Goal: Transaction & Acquisition: Purchase product/service

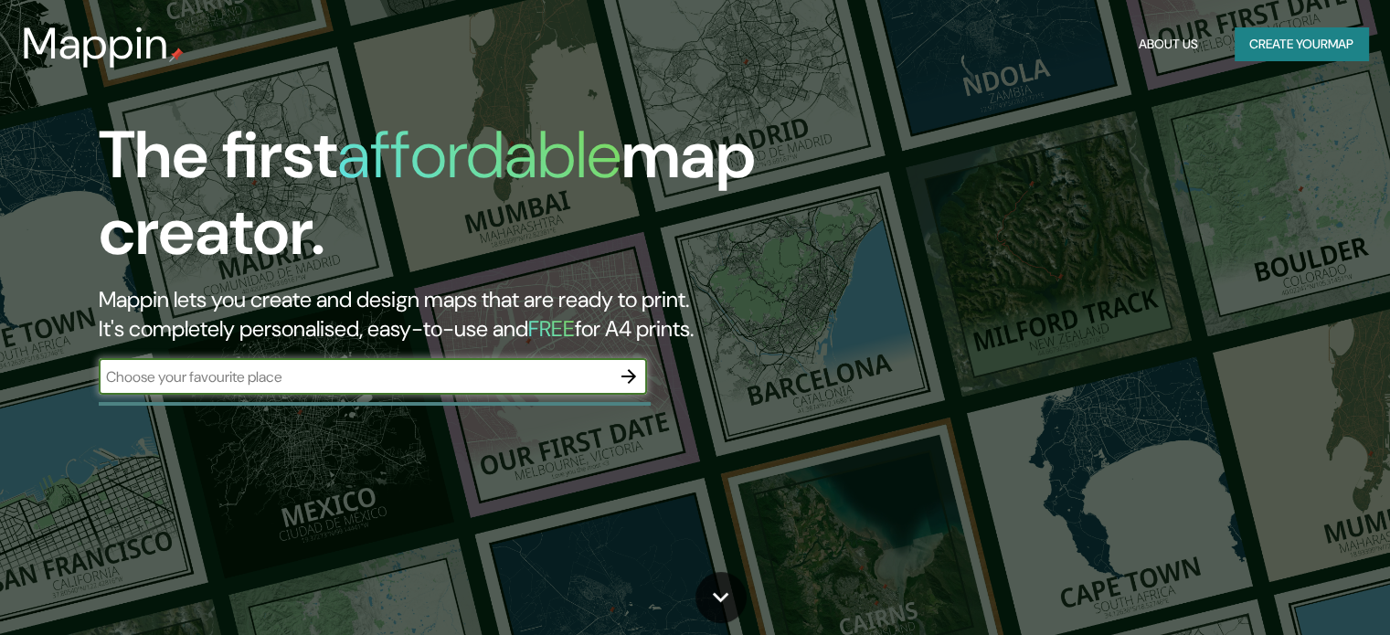
click at [274, 370] on input "text" at bounding box center [355, 376] width 512 height 21
type input "B"
type input "puebla"
click at [624, 372] on icon "button" at bounding box center [629, 377] width 22 height 22
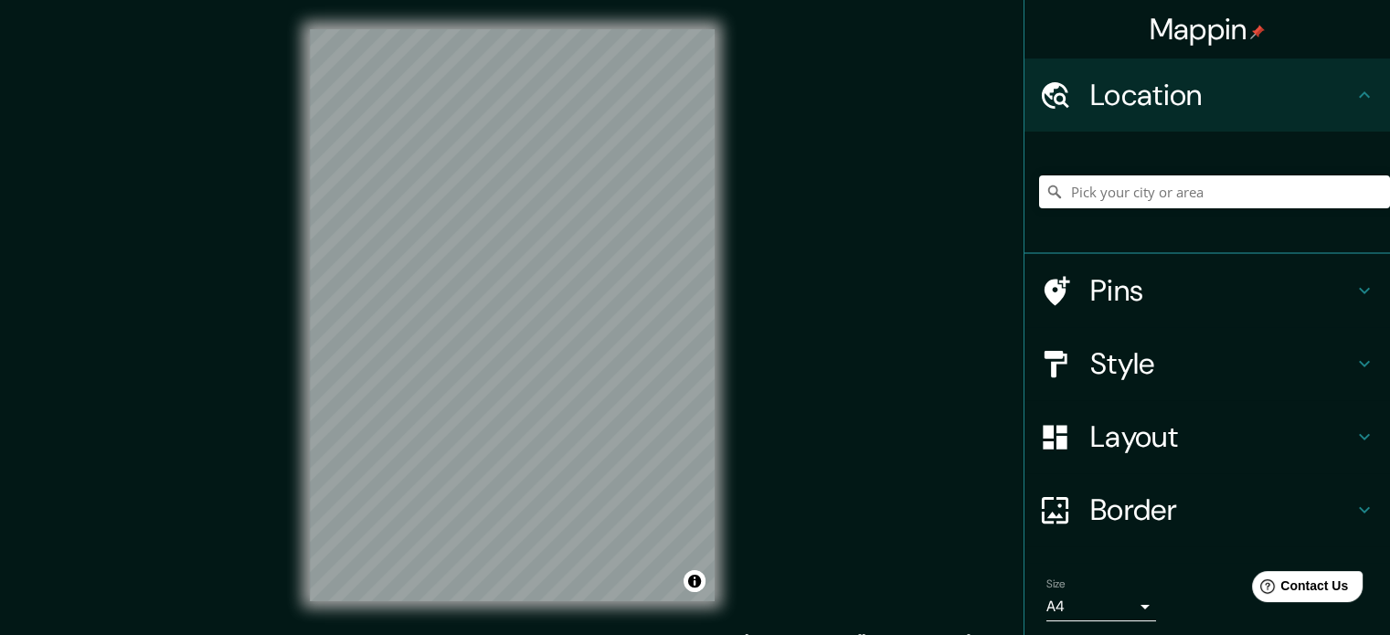
click at [1238, 292] on h4 "Pins" at bounding box center [1221, 290] width 263 height 37
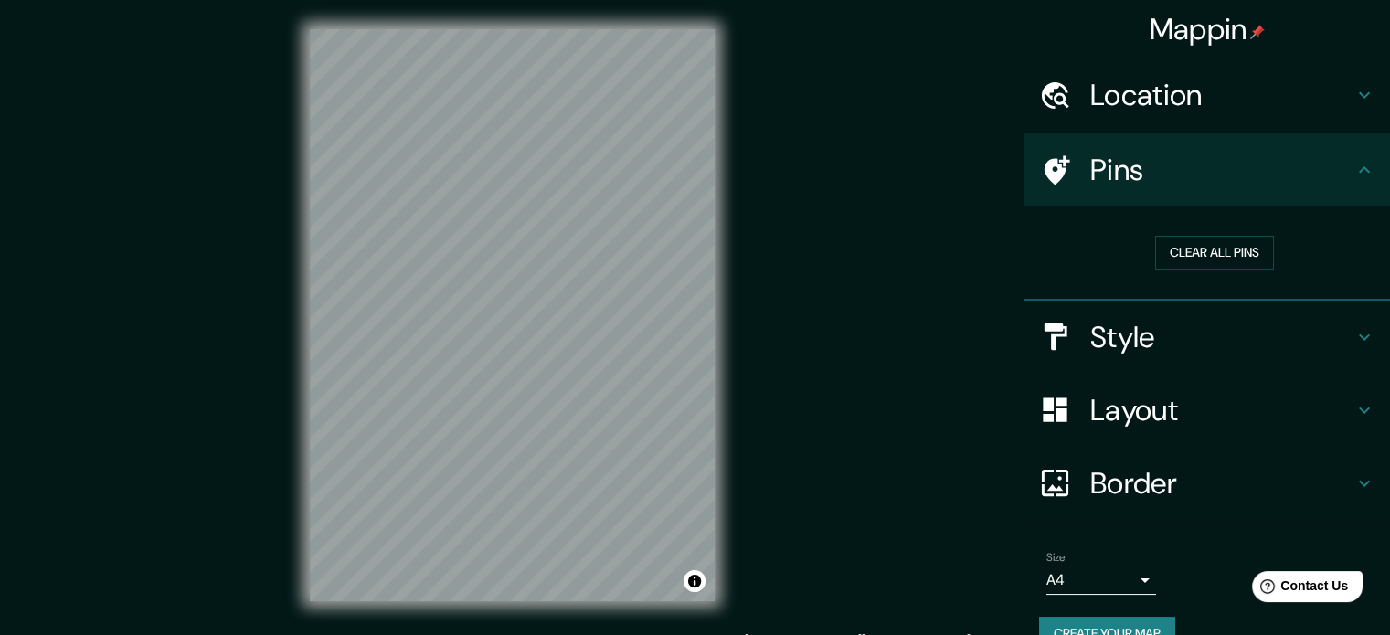
click at [1353, 98] on icon at bounding box center [1364, 95] width 22 height 22
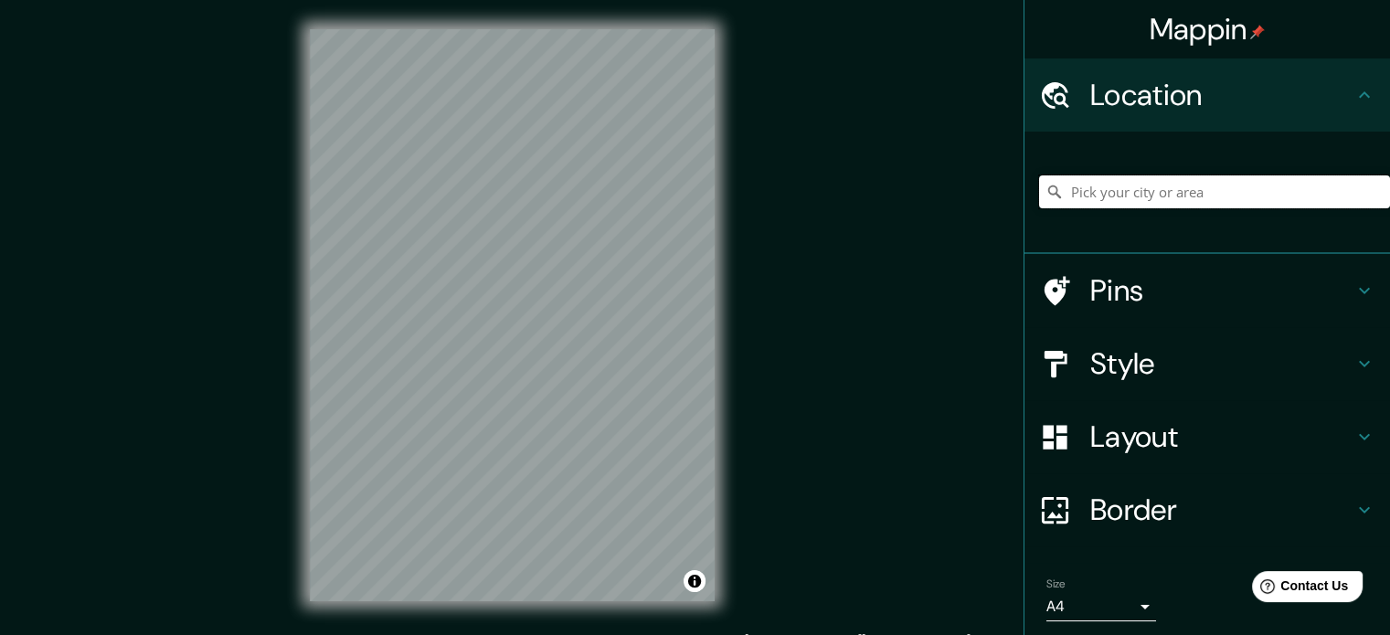
click at [1095, 188] on input "Pick your city or area" at bounding box center [1214, 191] width 351 height 33
click at [1130, 533] on div "Border" at bounding box center [1207, 509] width 366 height 73
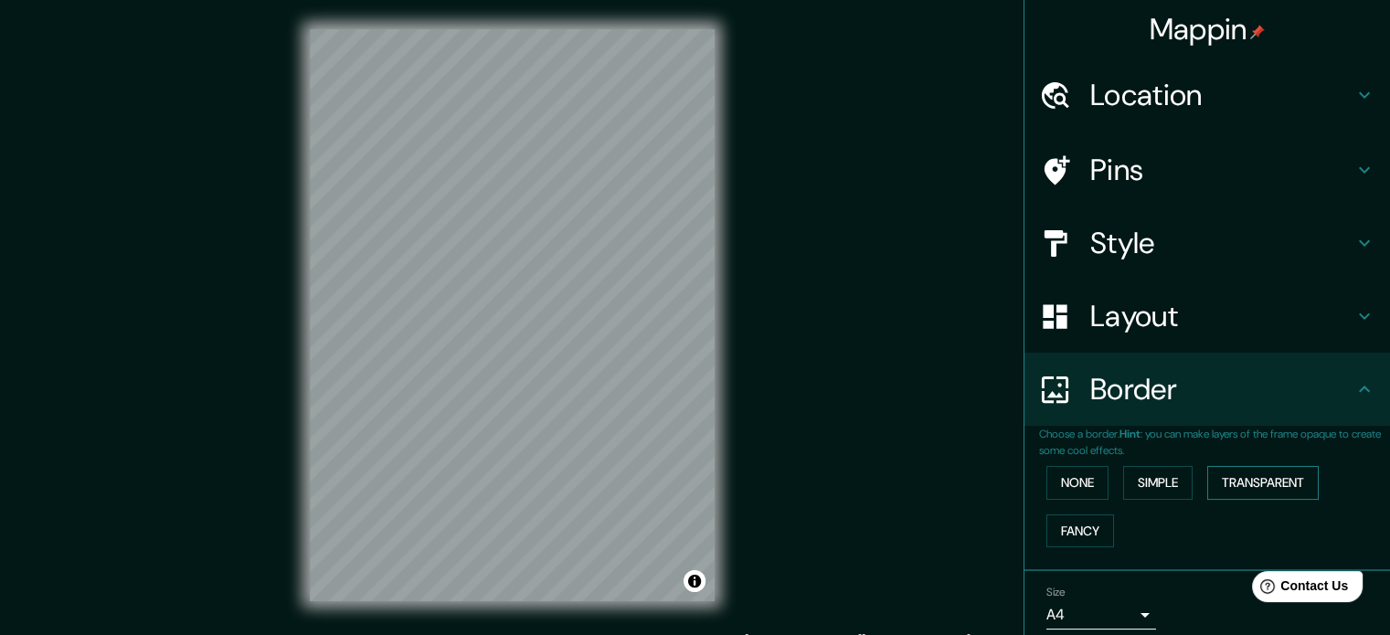
click at [1247, 489] on button "Transparent" at bounding box center [1262, 483] width 111 height 34
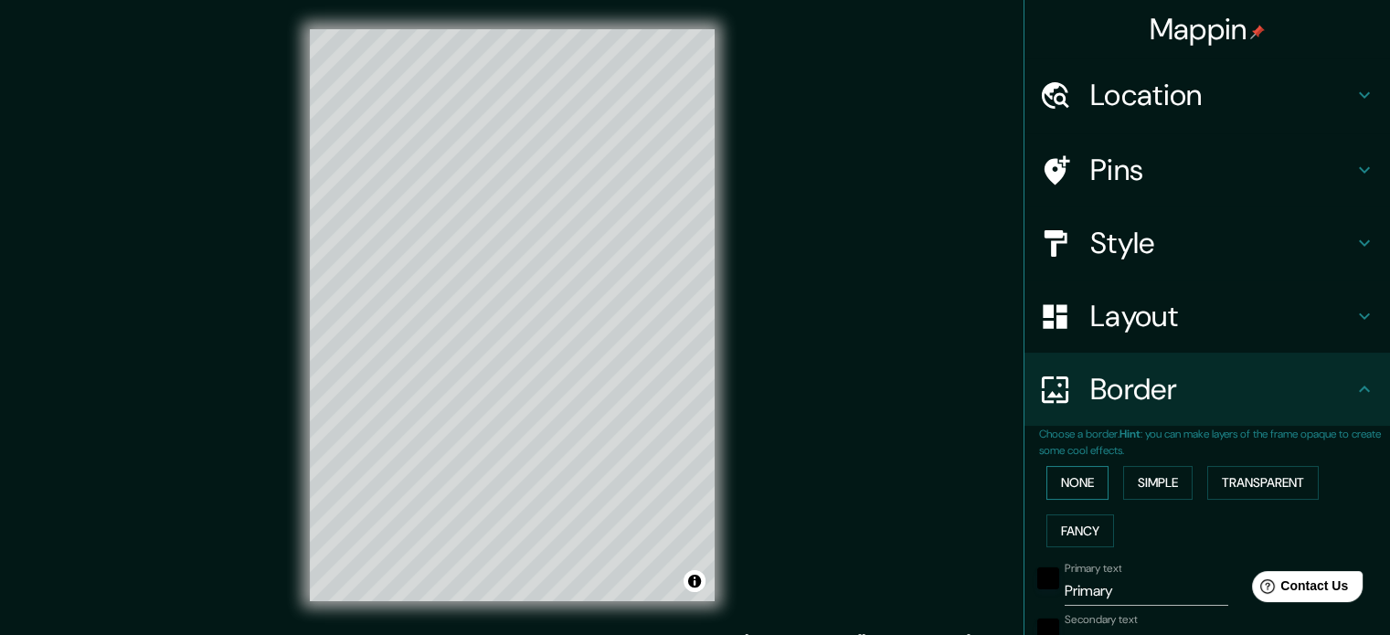
click at [1063, 482] on button "None" at bounding box center [1077, 483] width 62 height 34
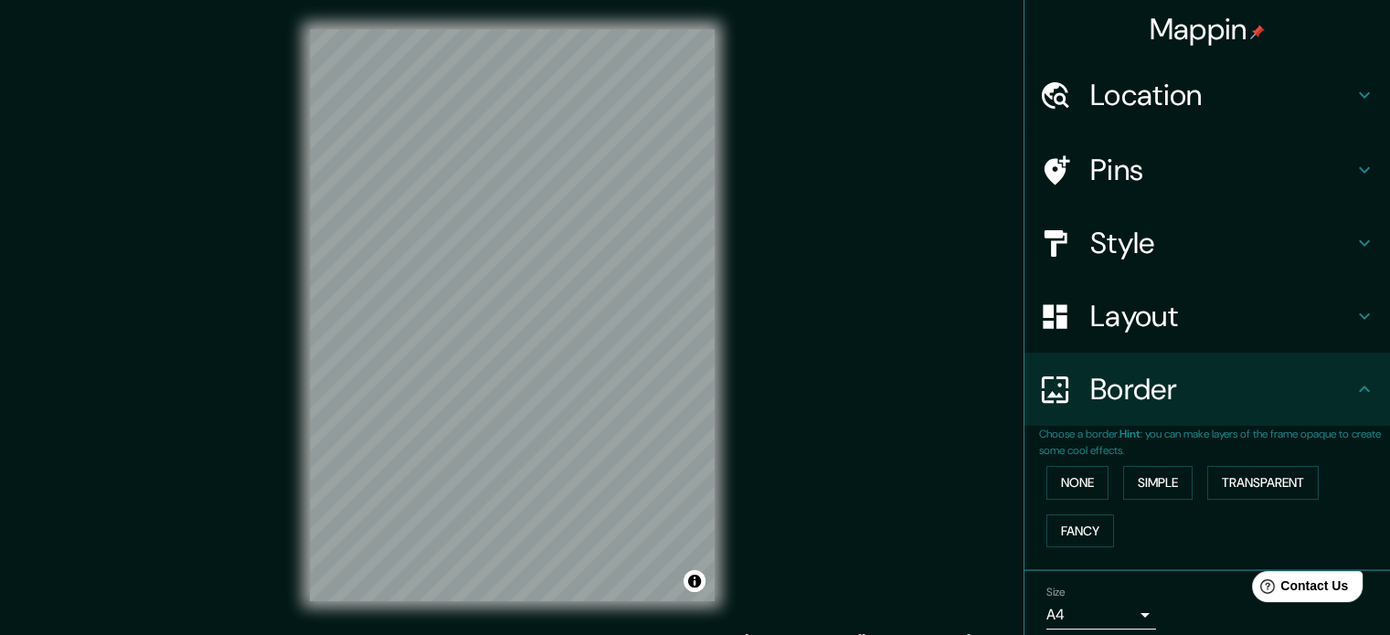
click at [1126, 311] on h4 "Layout" at bounding box center [1221, 316] width 263 height 37
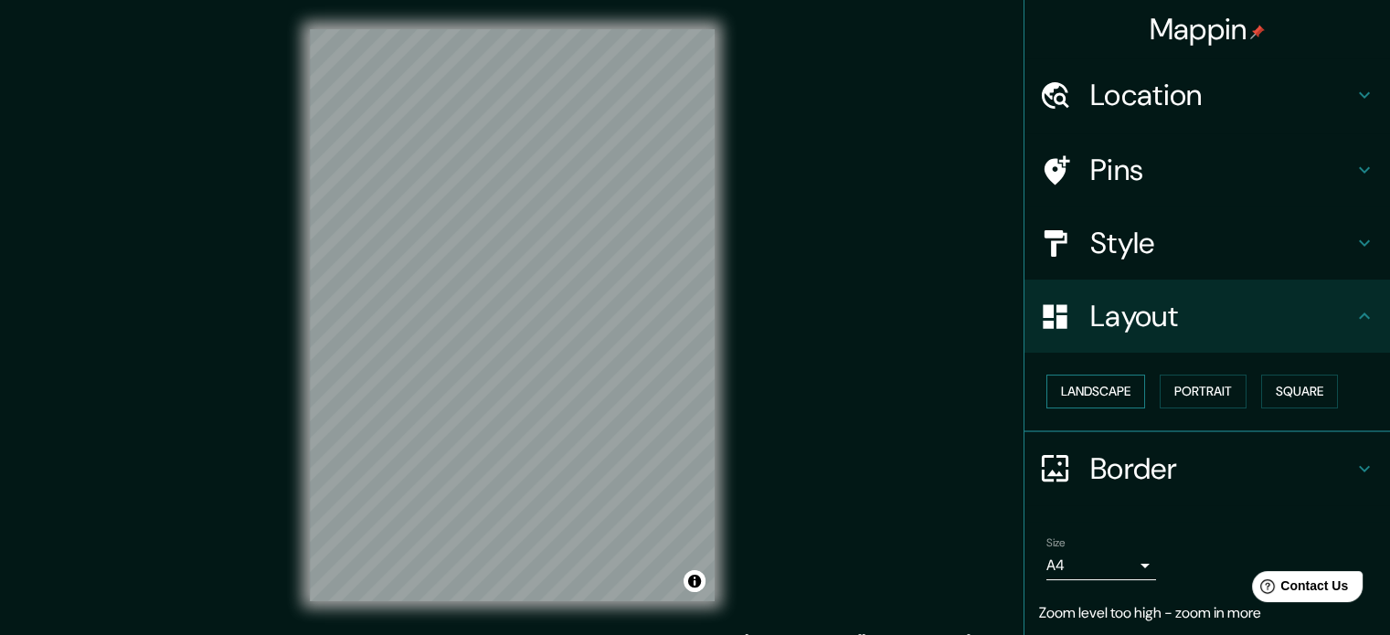
click at [1099, 392] on button "Landscape" at bounding box center [1095, 392] width 99 height 34
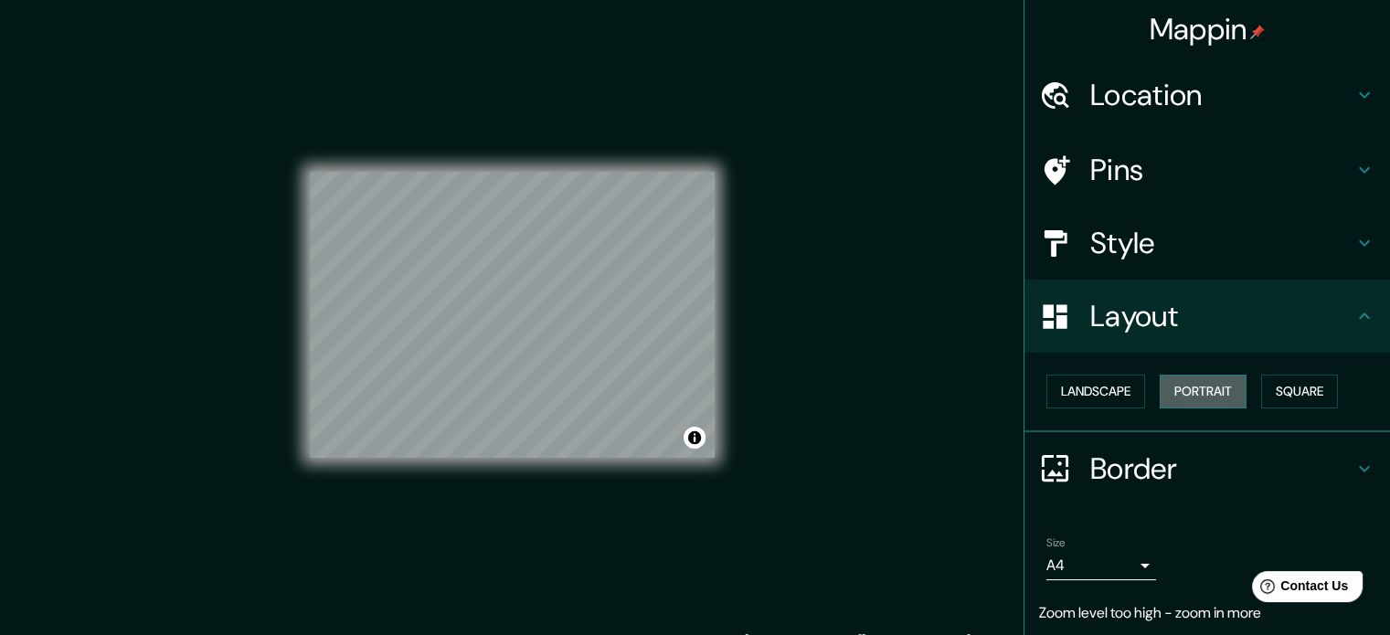
click at [1203, 405] on button "Portrait" at bounding box center [1203, 392] width 87 height 34
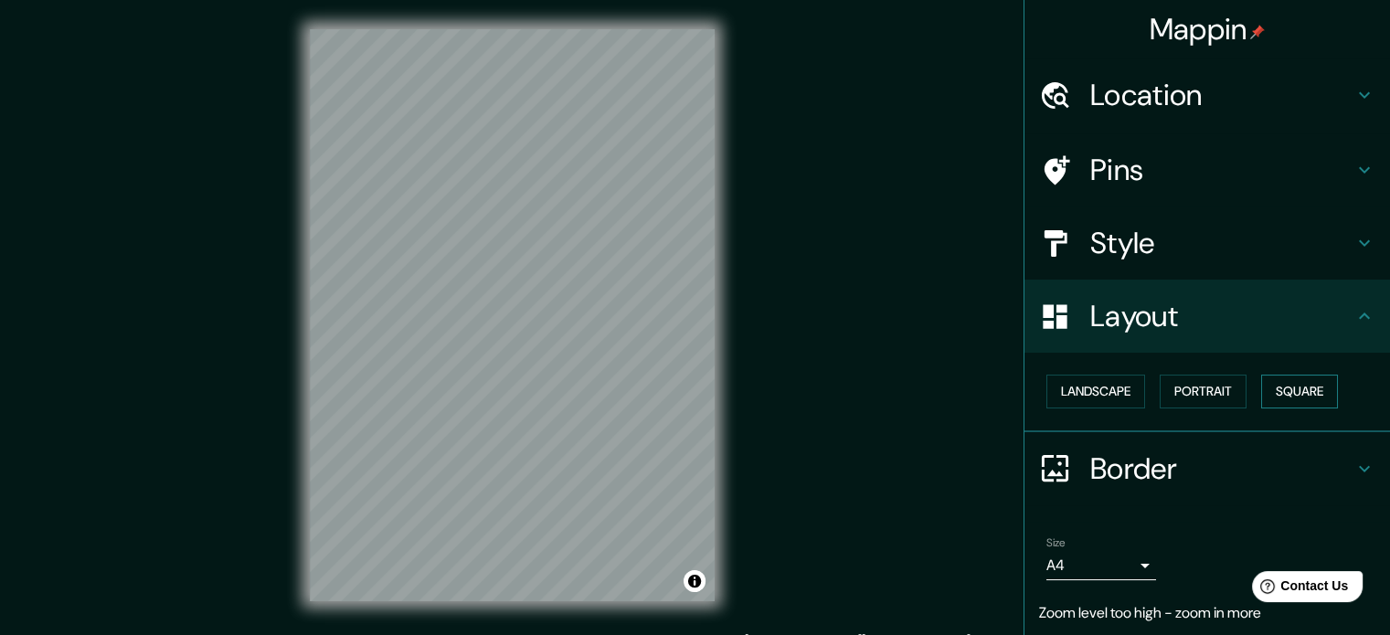
click at [1317, 393] on button "Square" at bounding box center [1299, 392] width 77 height 34
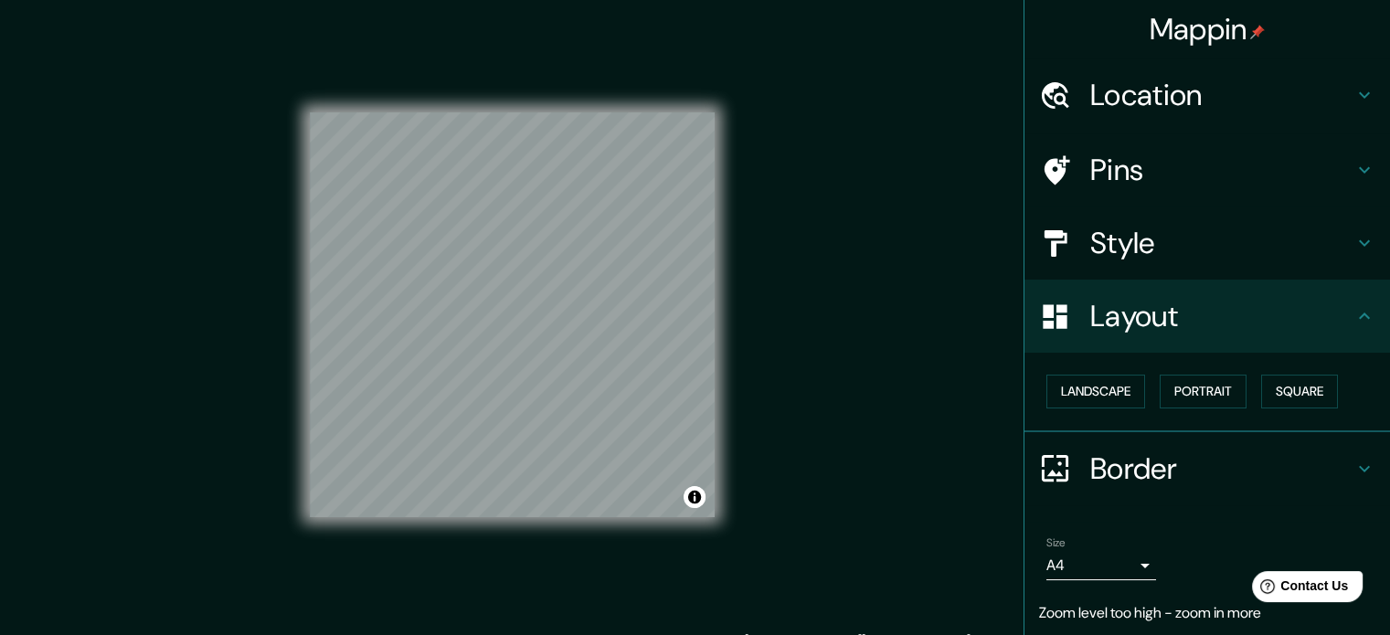
click at [1147, 246] on h4 "Style" at bounding box center [1221, 243] width 263 height 37
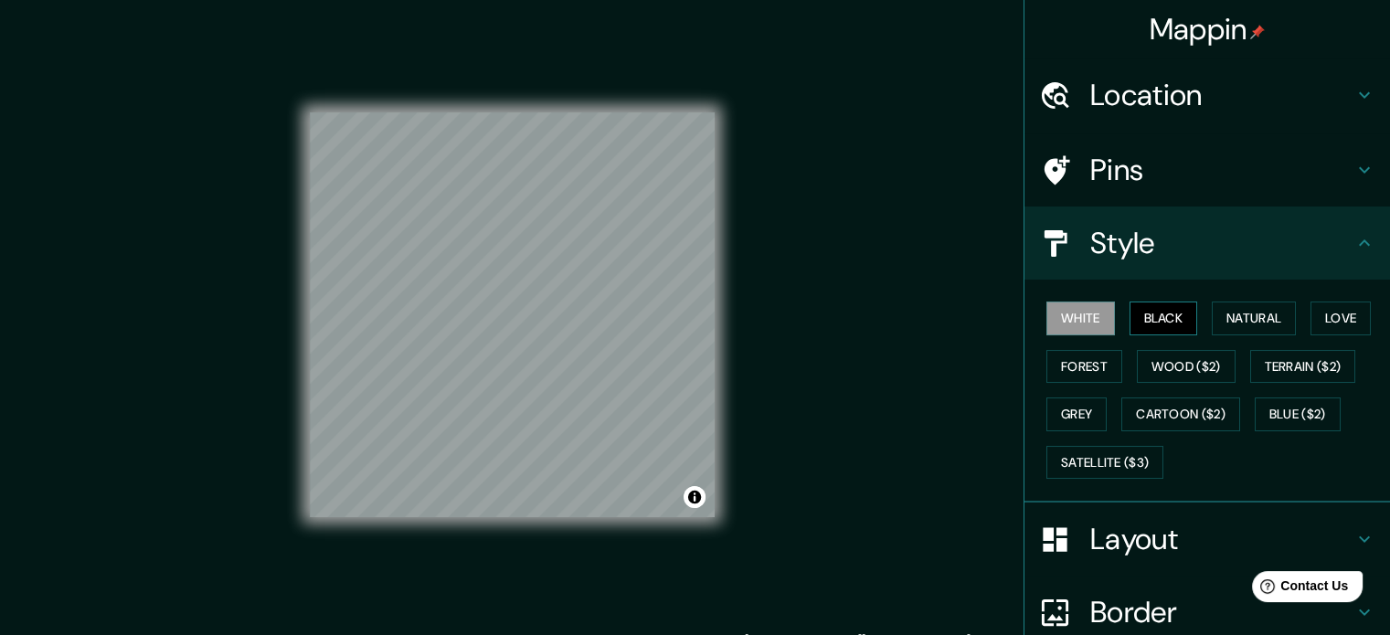
click at [1147, 315] on button "Black" at bounding box center [1163, 319] width 69 height 34
click at [1271, 328] on button "Natural" at bounding box center [1254, 319] width 84 height 34
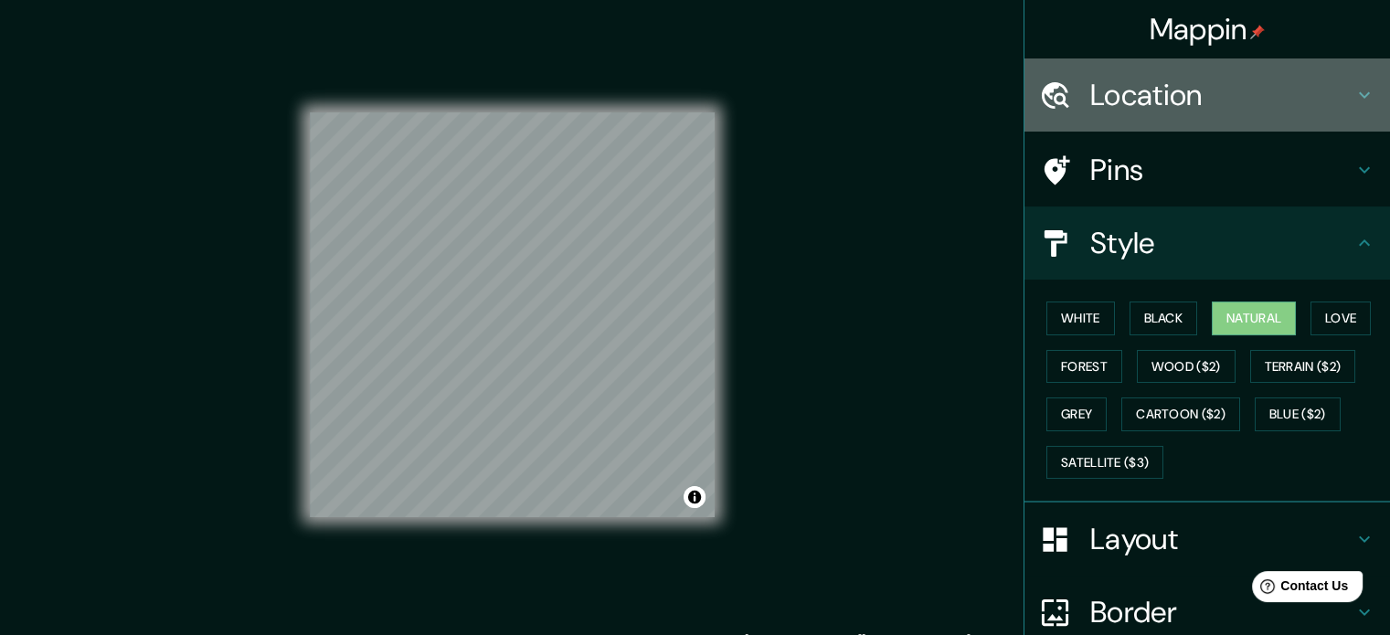
click at [1135, 100] on h4 "Location" at bounding box center [1221, 95] width 263 height 37
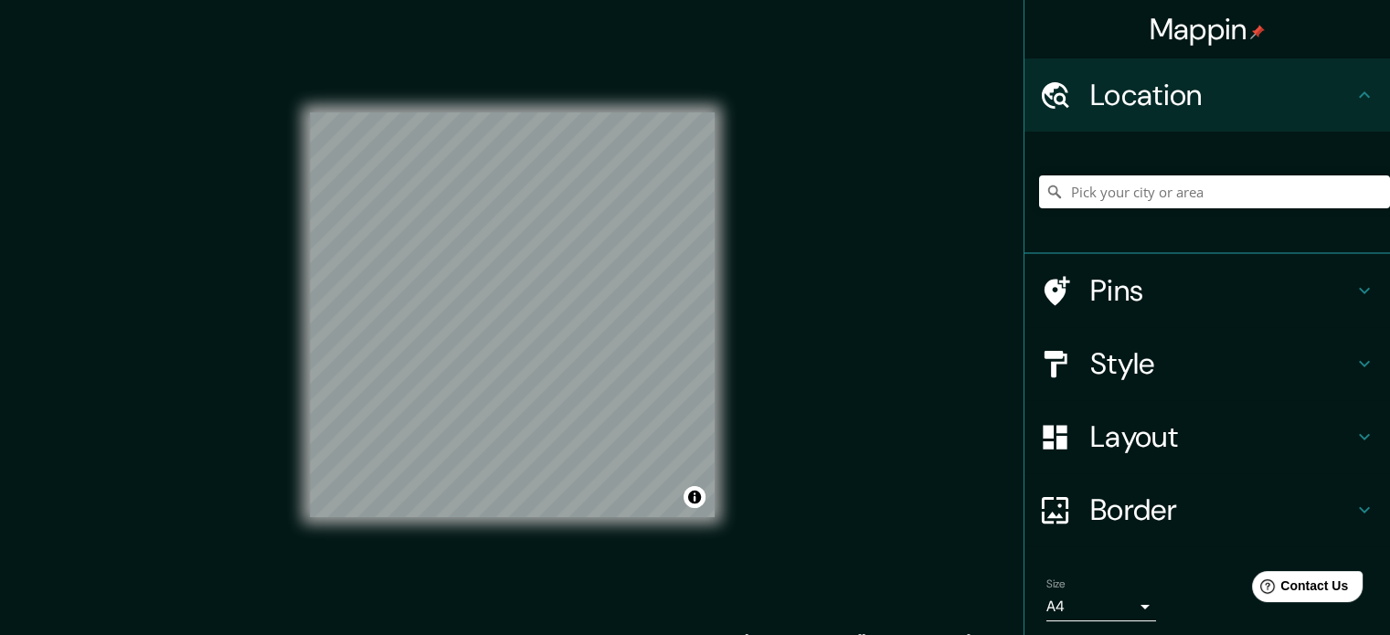
click at [1108, 208] on div at bounding box center [1214, 191] width 351 height 91
click at [1110, 177] on input "Pick your city or area" at bounding box center [1214, 191] width 351 height 33
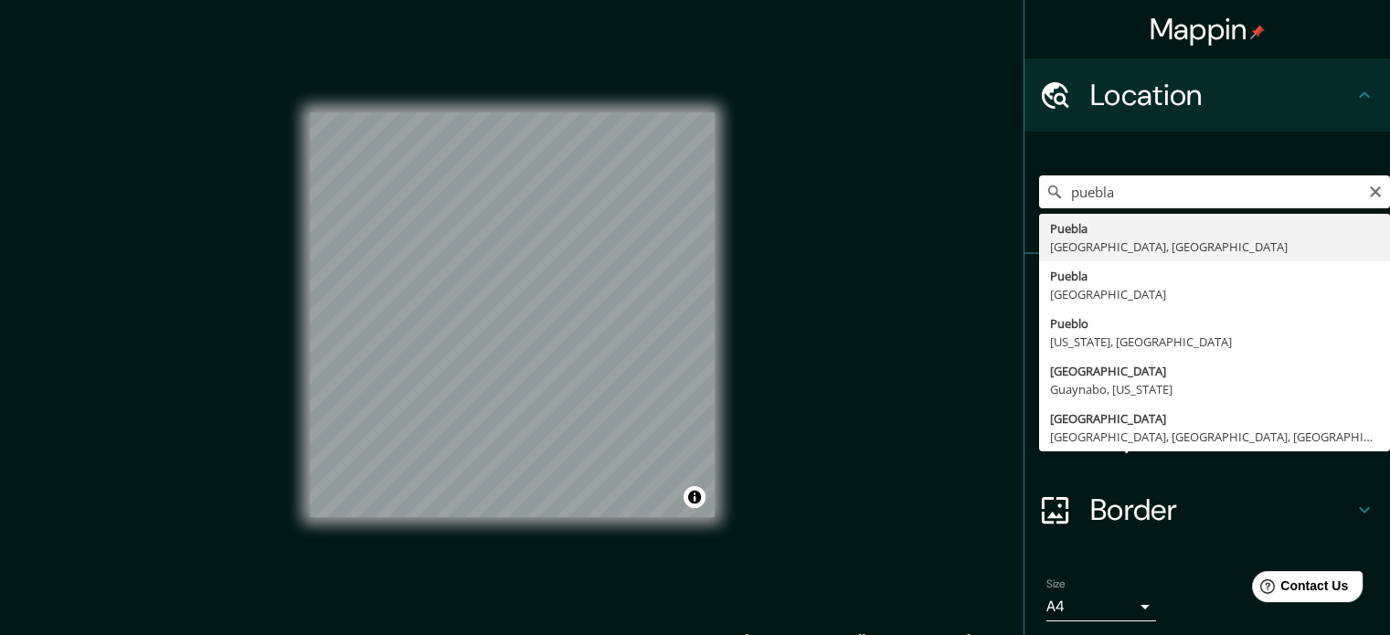
type input "[GEOGRAPHIC_DATA], [GEOGRAPHIC_DATA], [GEOGRAPHIC_DATA]"
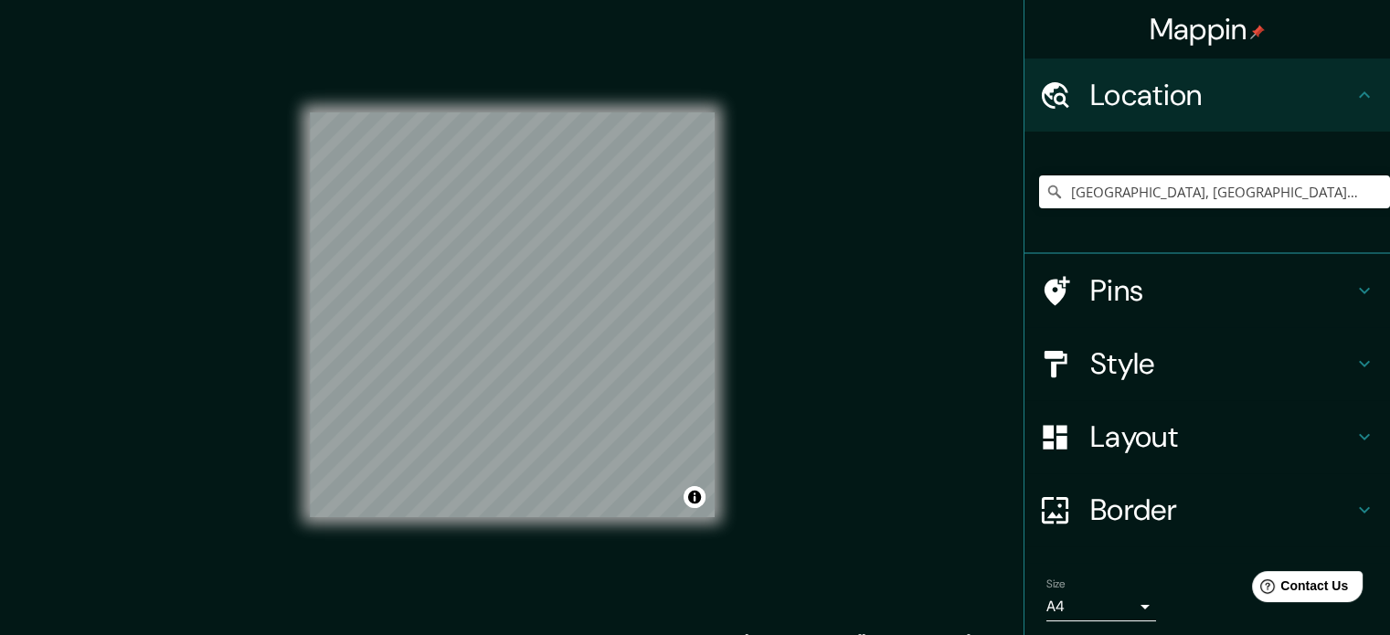
click at [291, 154] on div "© Mapbox © OpenStreetMap Improve this map" at bounding box center [512, 315] width 463 height 631
click at [387, 557] on div "© Mapbox © OpenStreetMap Improve this map" at bounding box center [512, 315] width 405 height 572
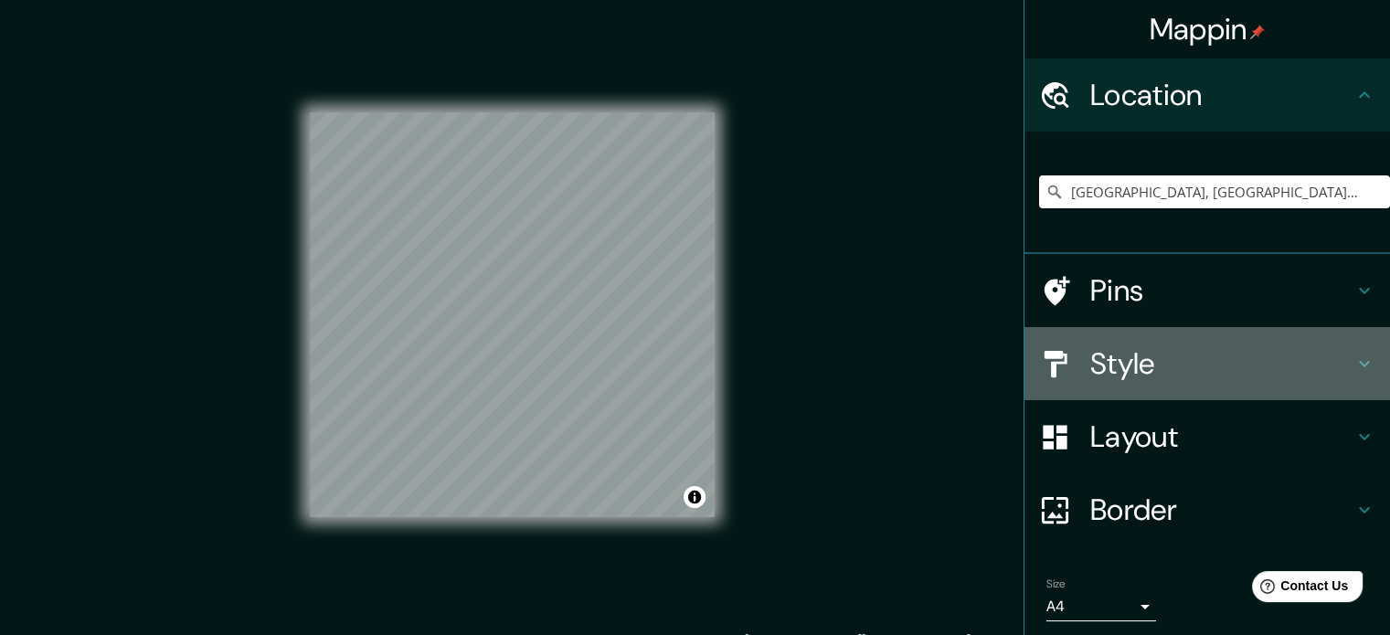
click at [1186, 370] on h4 "Style" at bounding box center [1221, 363] width 263 height 37
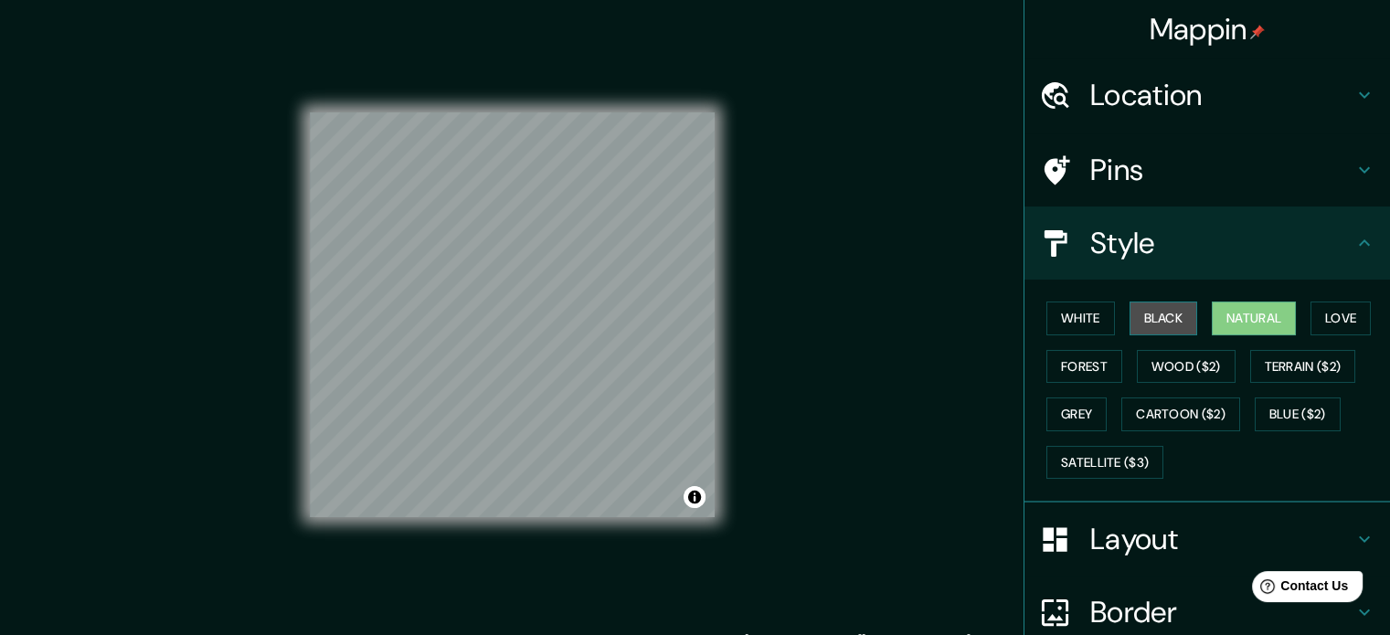
click at [1142, 320] on button "Black" at bounding box center [1163, 319] width 69 height 34
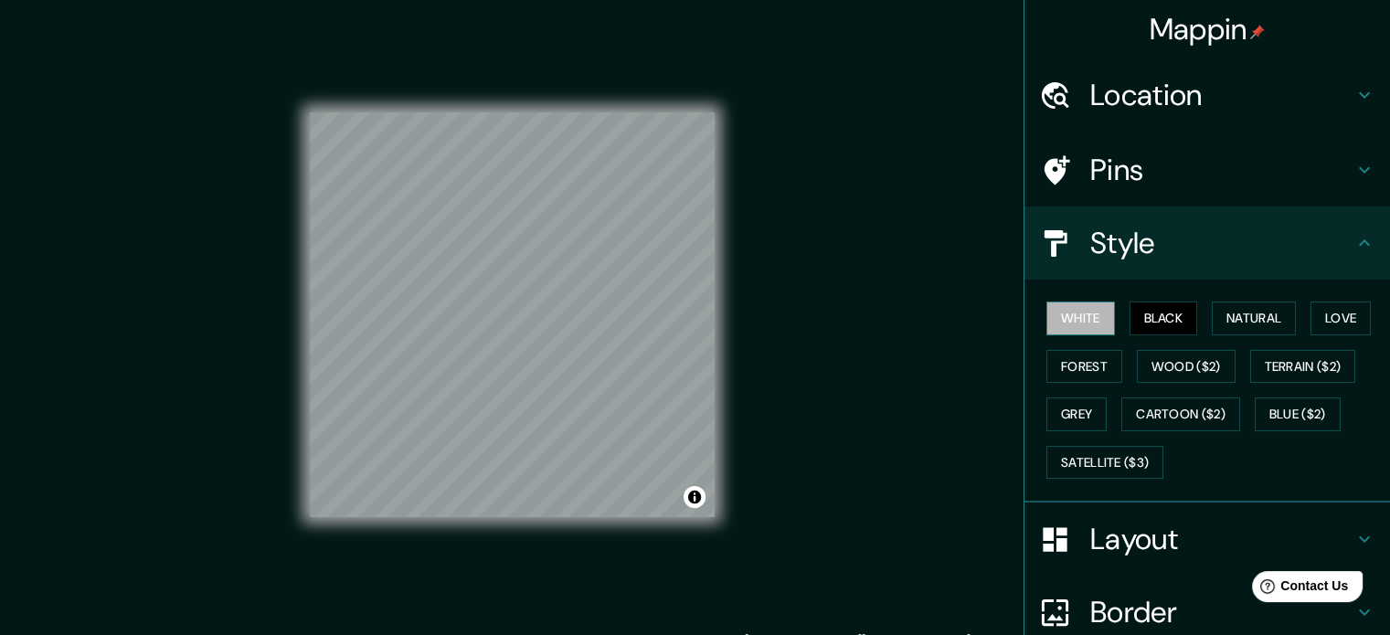
click at [1067, 315] on button "White" at bounding box center [1080, 319] width 69 height 34
click at [1112, 461] on button "Satellite ($3)" at bounding box center [1104, 463] width 117 height 34
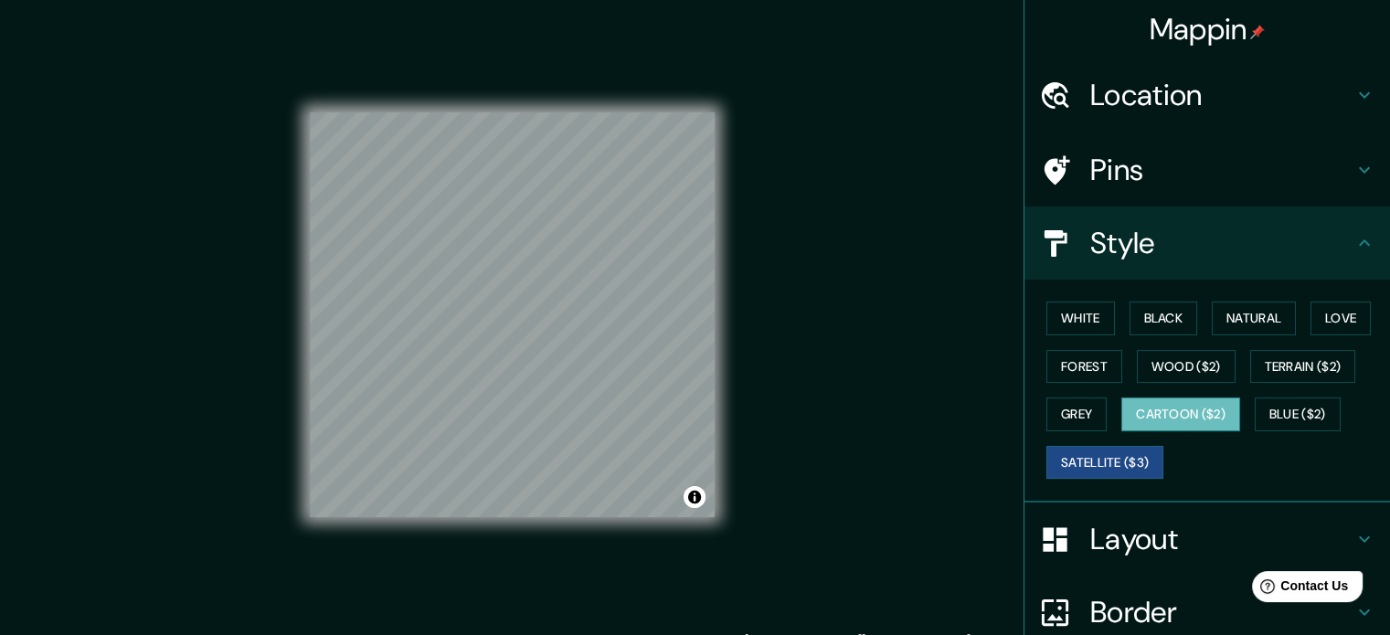
click at [1153, 412] on button "Cartoon ($2)" at bounding box center [1180, 415] width 119 height 34
click at [1245, 320] on button "Natural" at bounding box center [1254, 319] width 84 height 34
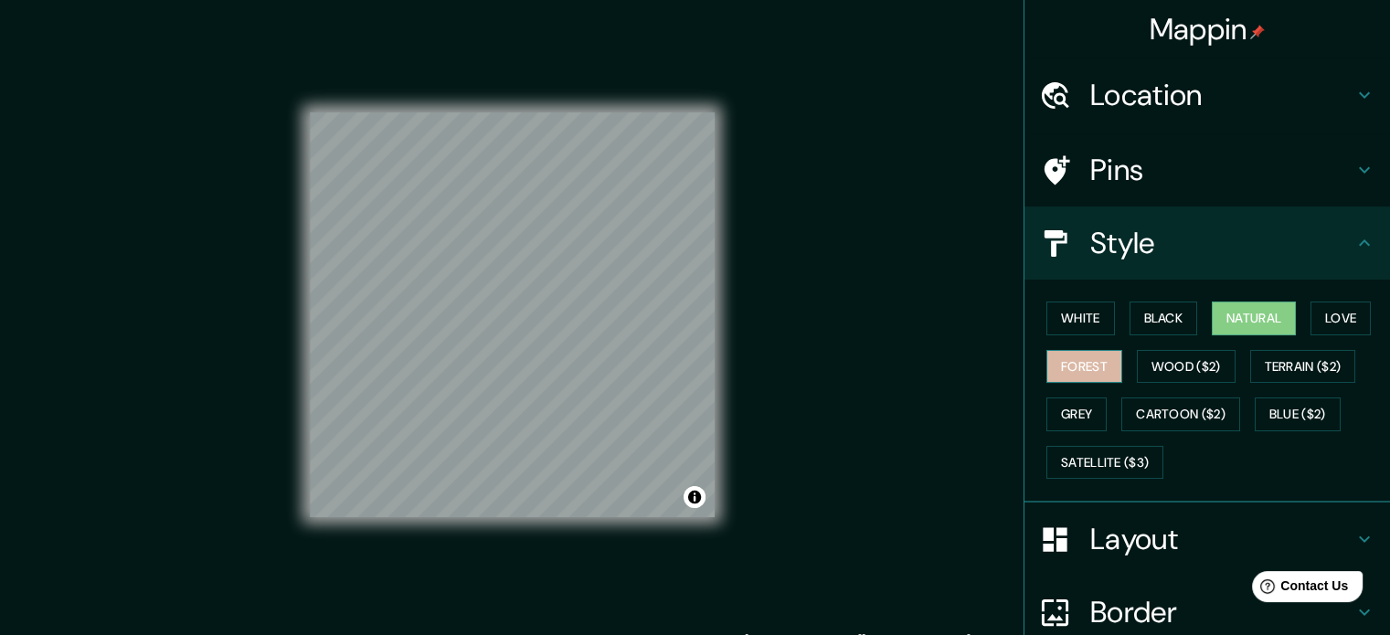
click at [1077, 365] on button "Forest" at bounding box center [1084, 367] width 76 height 34
click at [1263, 315] on button "Natural" at bounding box center [1254, 319] width 84 height 34
click at [1045, 386] on div "White Black Natural Love Forest Wood ($2) Terrain ($2) Grey Cartoon ($2) Blue (…" at bounding box center [1214, 390] width 351 height 192
click at [1061, 362] on button "Forest" at bounding box center [1084, 367] width 76 height 34
